Goal: Find specific page/section: Find specific page/section

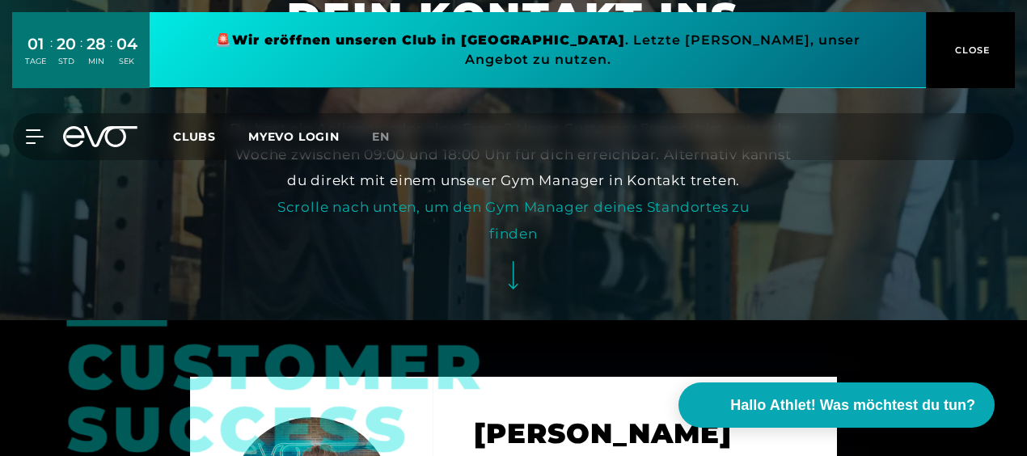
scroll to position [162, 0]
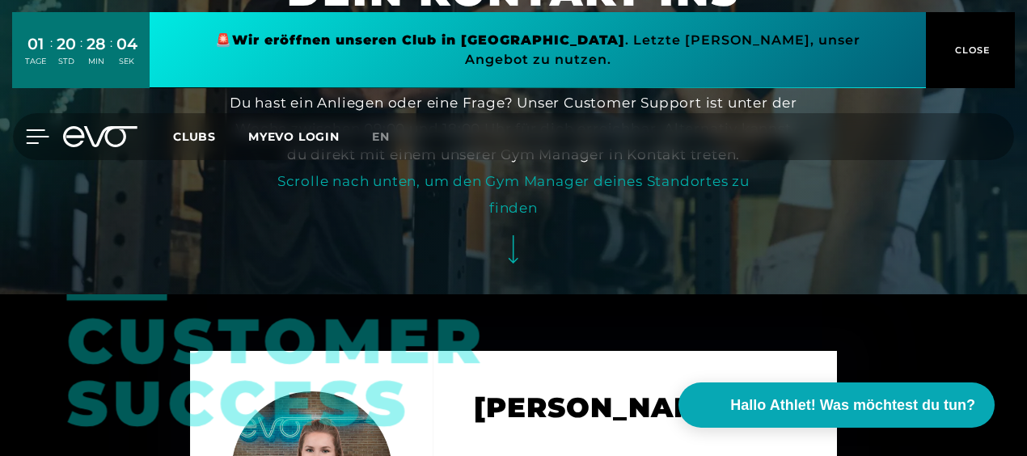
click at [40, 130] on icon at bounding box center [38, 136] width 23 height 13
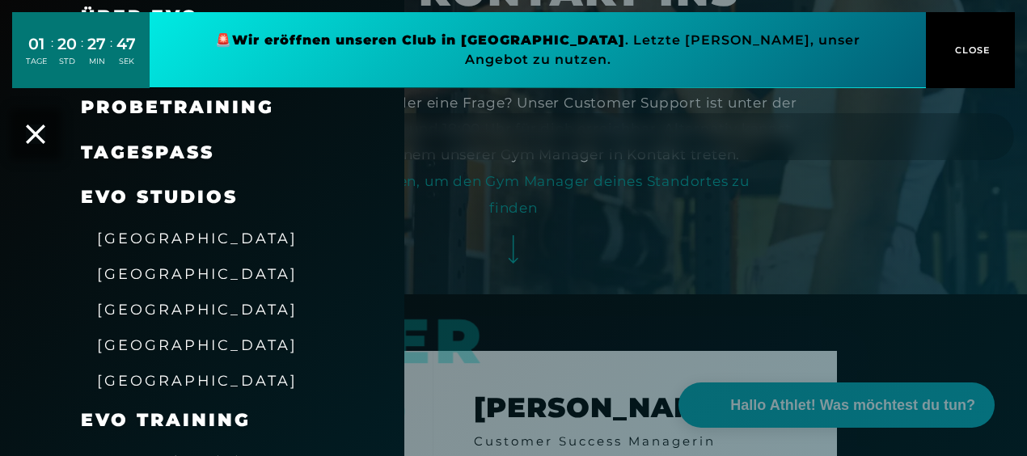
scroll to position [0, 0]
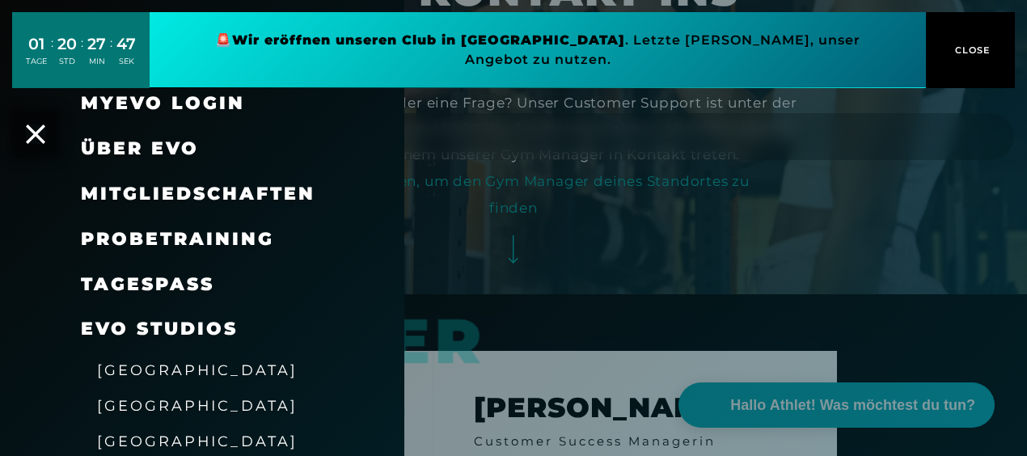
click at [159, 155] on span "Über EVO" at bounding box center [140, 149] width 118 height 22
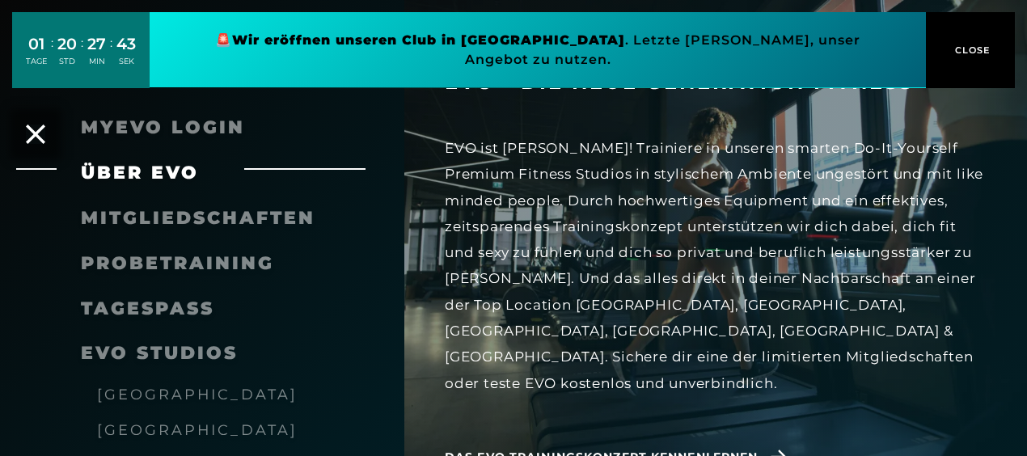
scroll to position [243, 0]
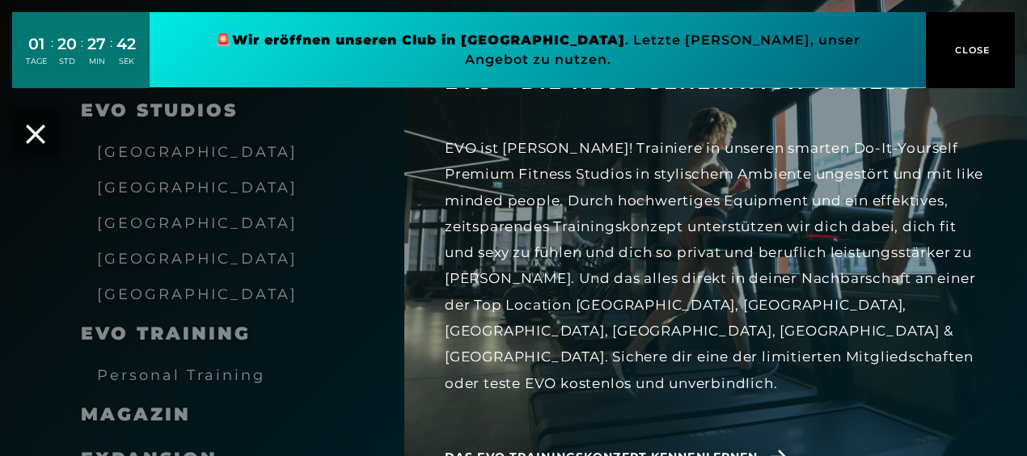
click at [177, 147] on span "[GEOGRAPHIC_DATA]" at bounding box center [197, 151] width 201 height 17
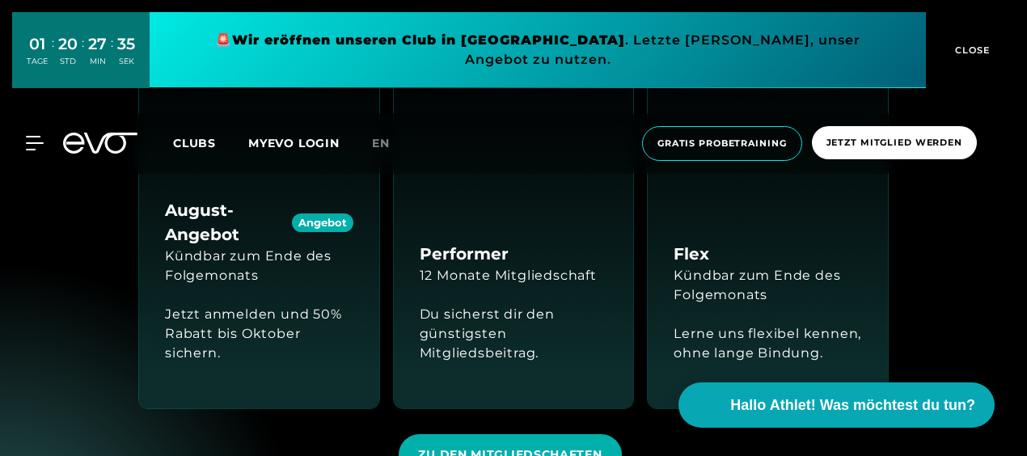
scroll to position [1294, 0]
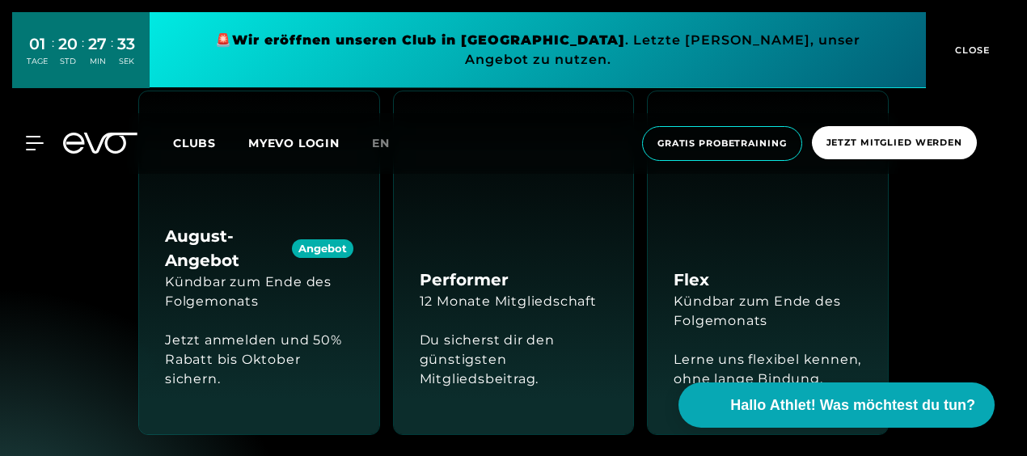
click at [974, 32] on button "CLOSE" at bounding box center [970, 50] width 89 height 76
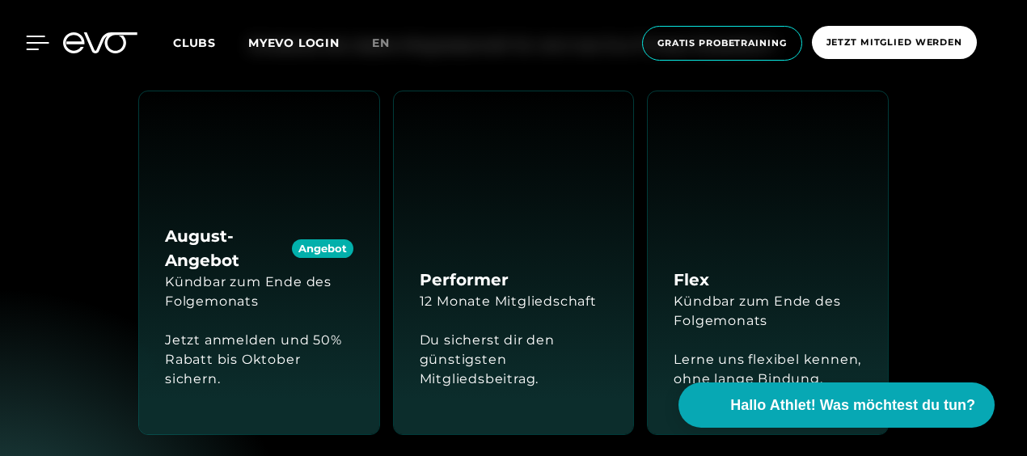
click at [36, 36] on icon at bounding box center [38, 42] width 23 height 13
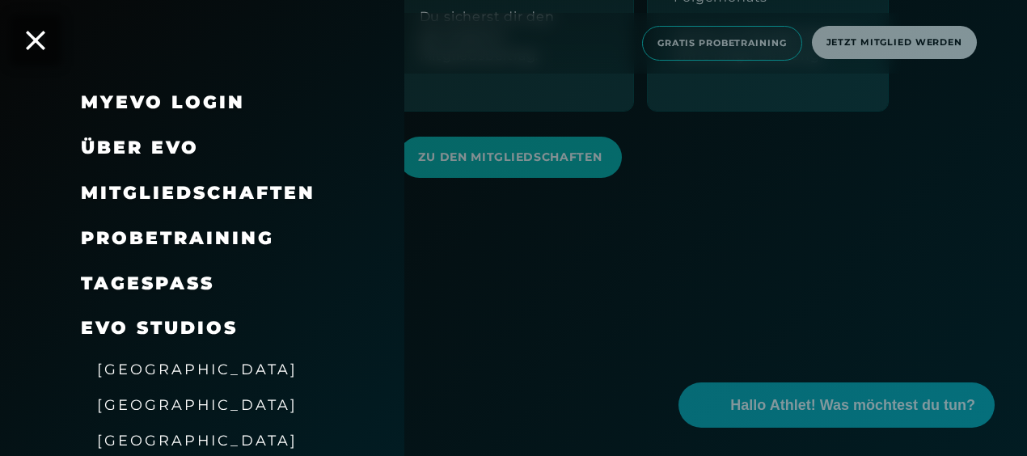
scroll to position [0, 0]
click at [174, 148] on span "Über EVO" at bounding box center [140, 149] width 118 height 22
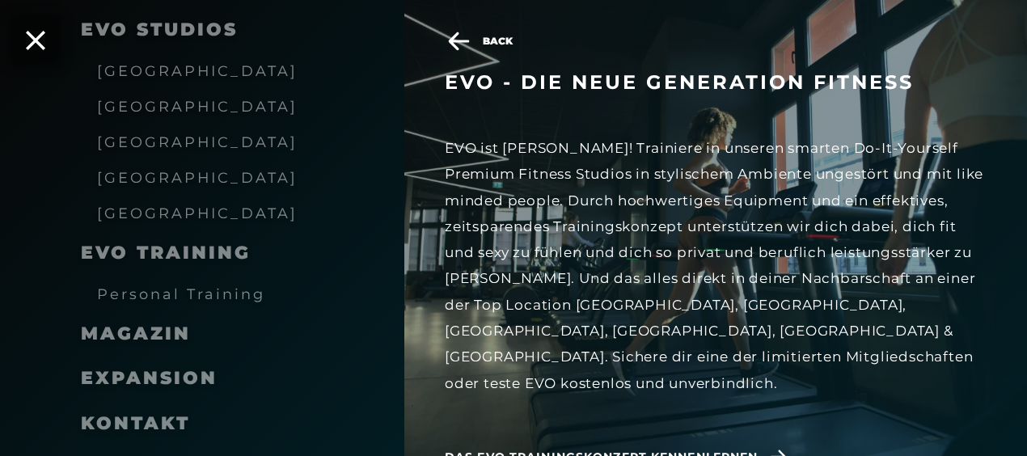
scroll to position [383, 0]
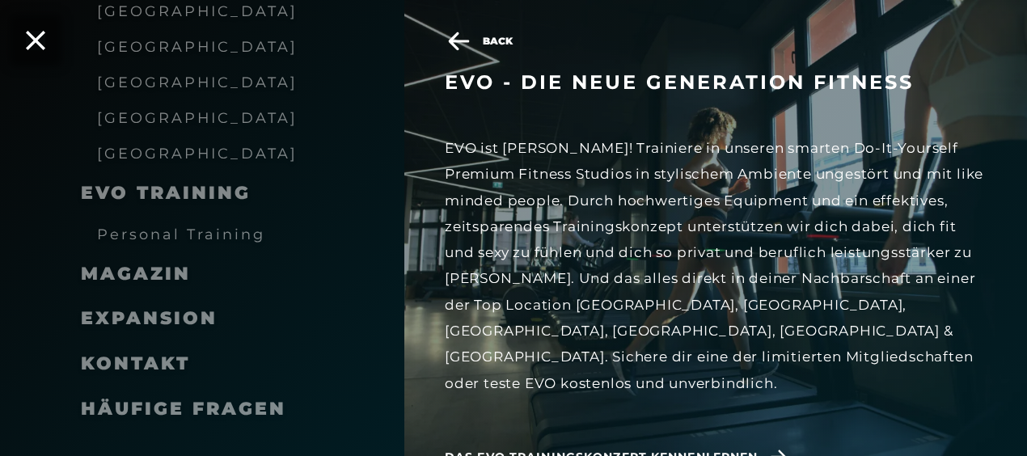
click at [142, 313] on span "Expansion" at bounding box center [149, 318] width 137 height 22
